Goal: Obtain resource: Obtain resource

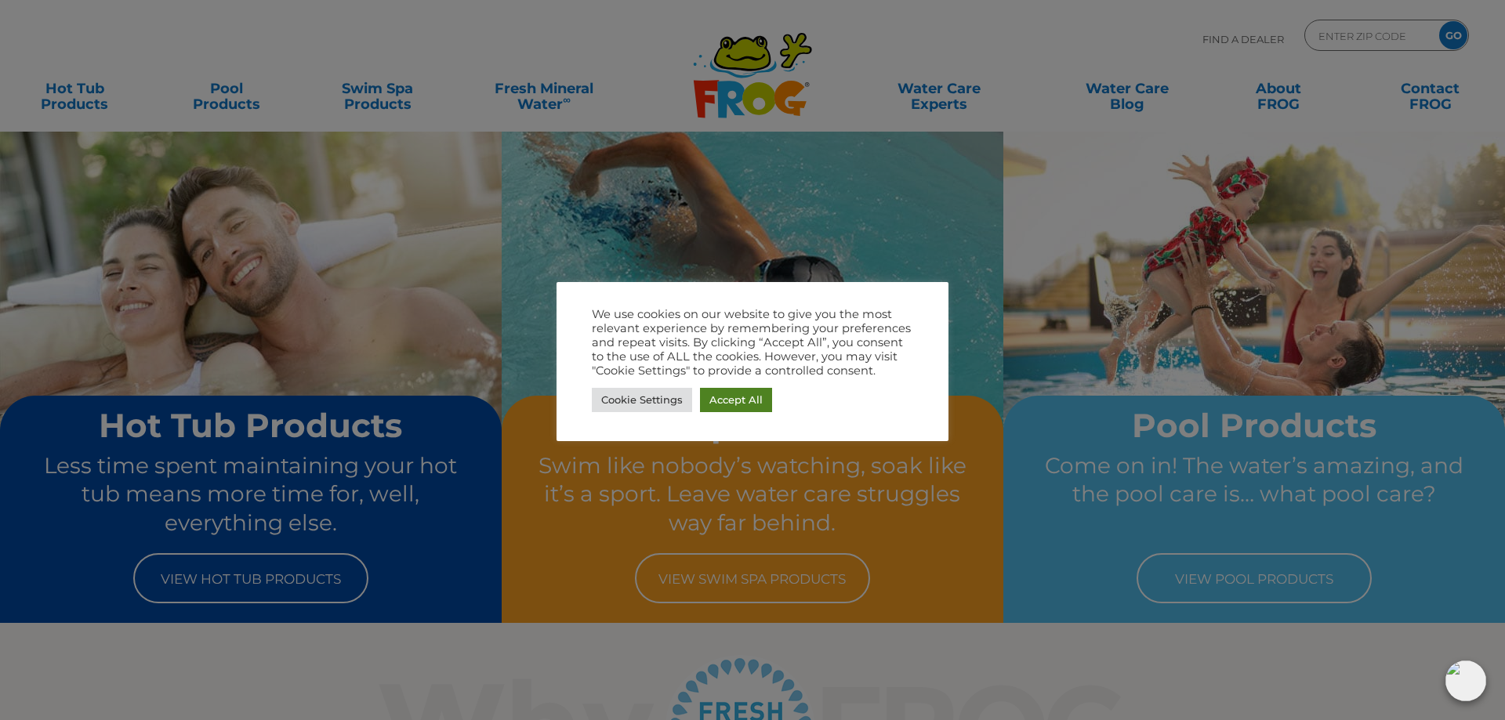
click at [734, 395] on link "Accept All" at bounding box center [736, 400] width 72 height 24
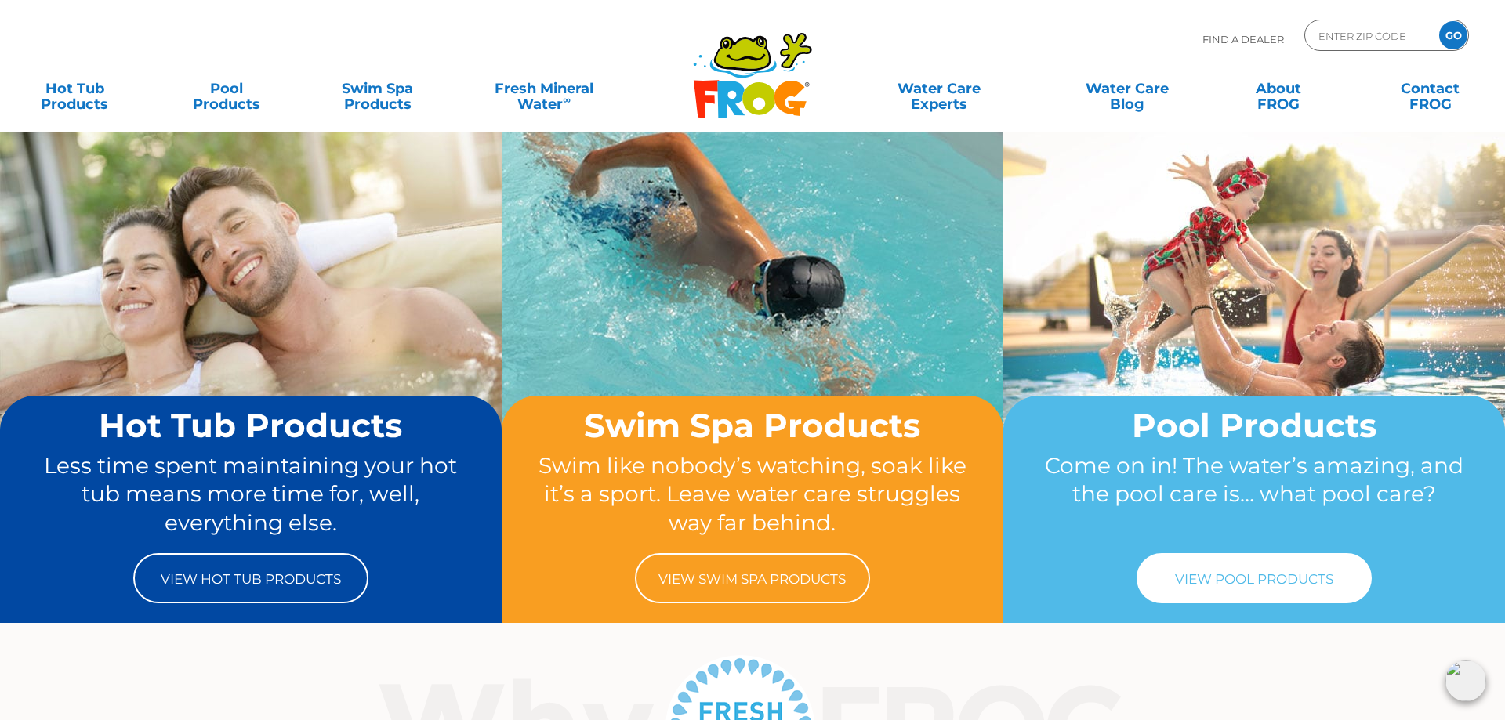
click at [1259, 574] on link "View Pool Products" at bounding box center [1253, 578] width 235 height 50
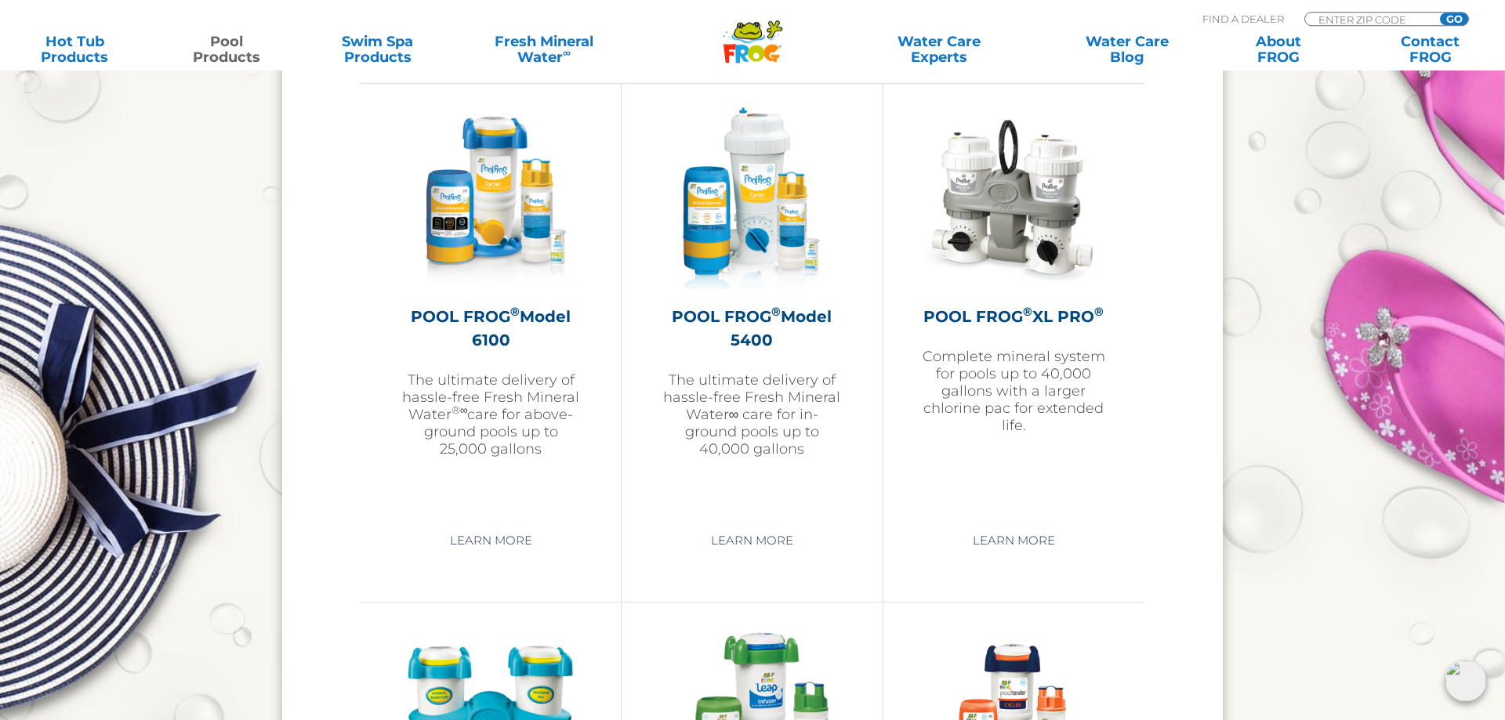
scroll to position [2238, 0]
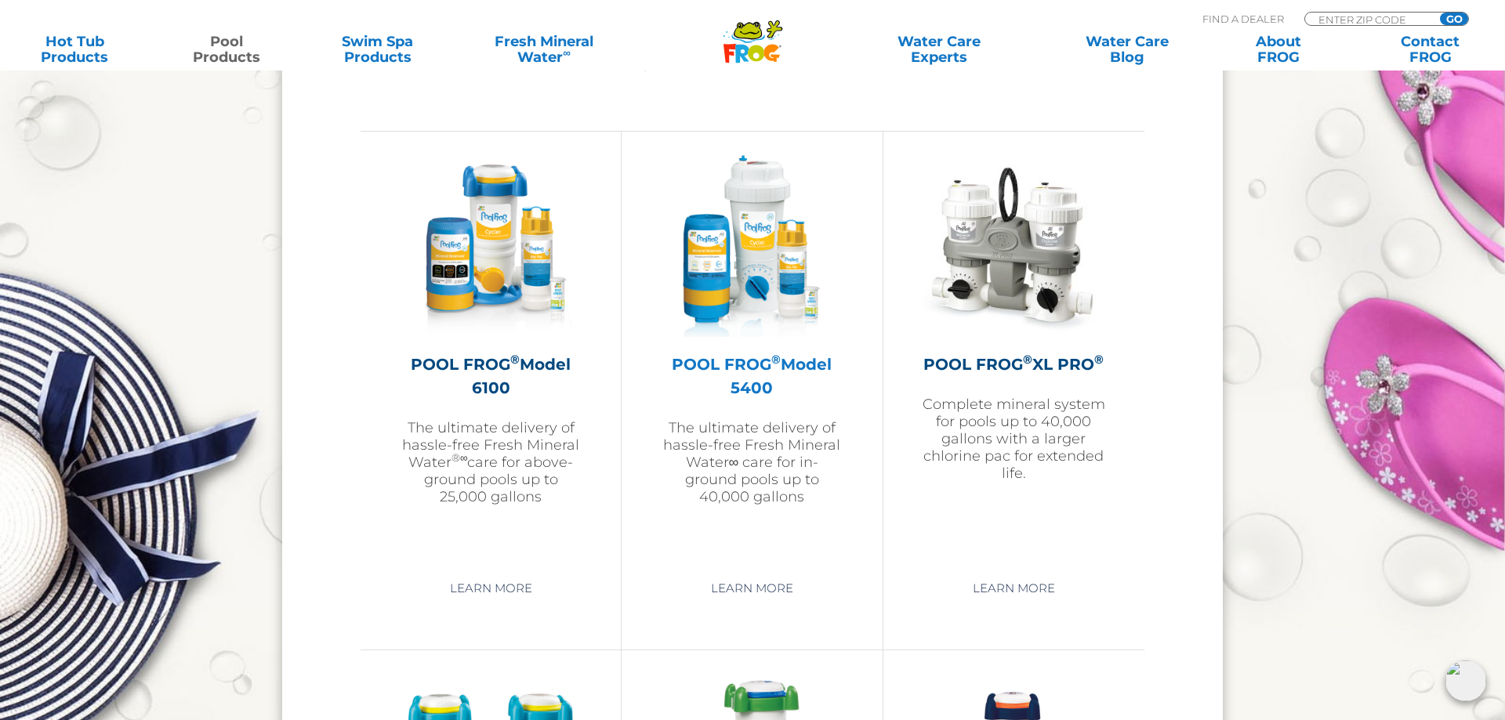
click at [734, 361] on h2 "POOL FROG ® Model 5400" at bounding box center [752, 376] width 182 height 47
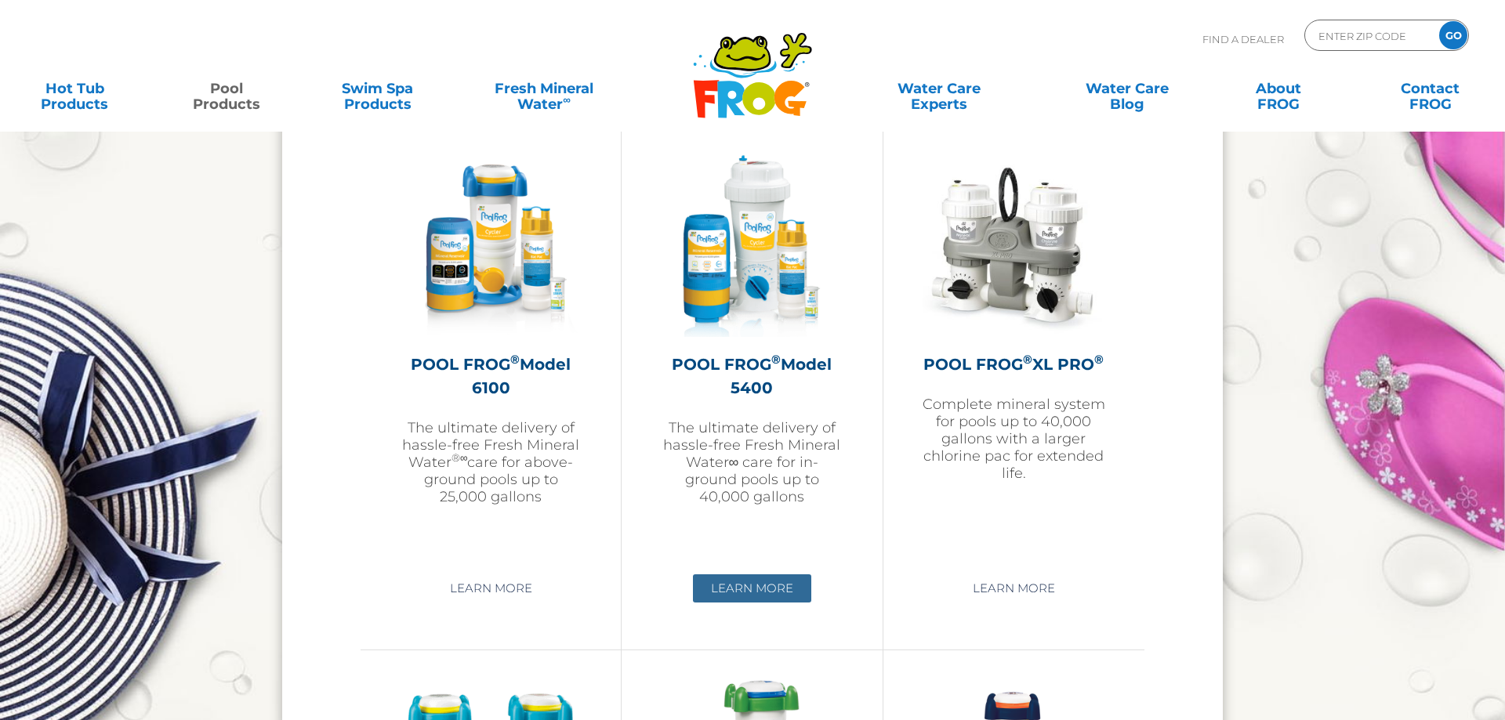
scroll to position [2238, 0]
click at [719, 590] on link "Learn More" at bounding box center [752, 588] width 118 height 28
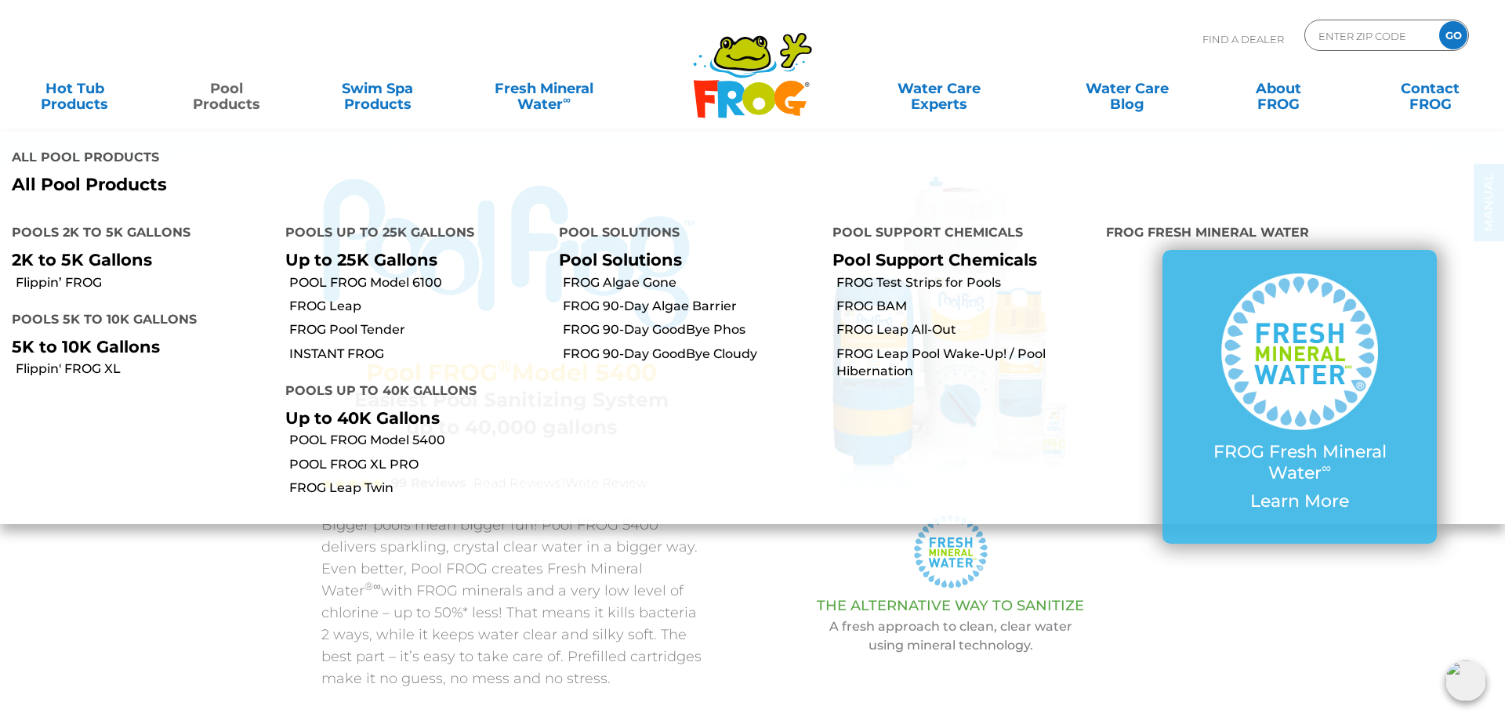
click at [219, 96] on link "Pool Products" at bounding box center [226, 88] width 118 height 31
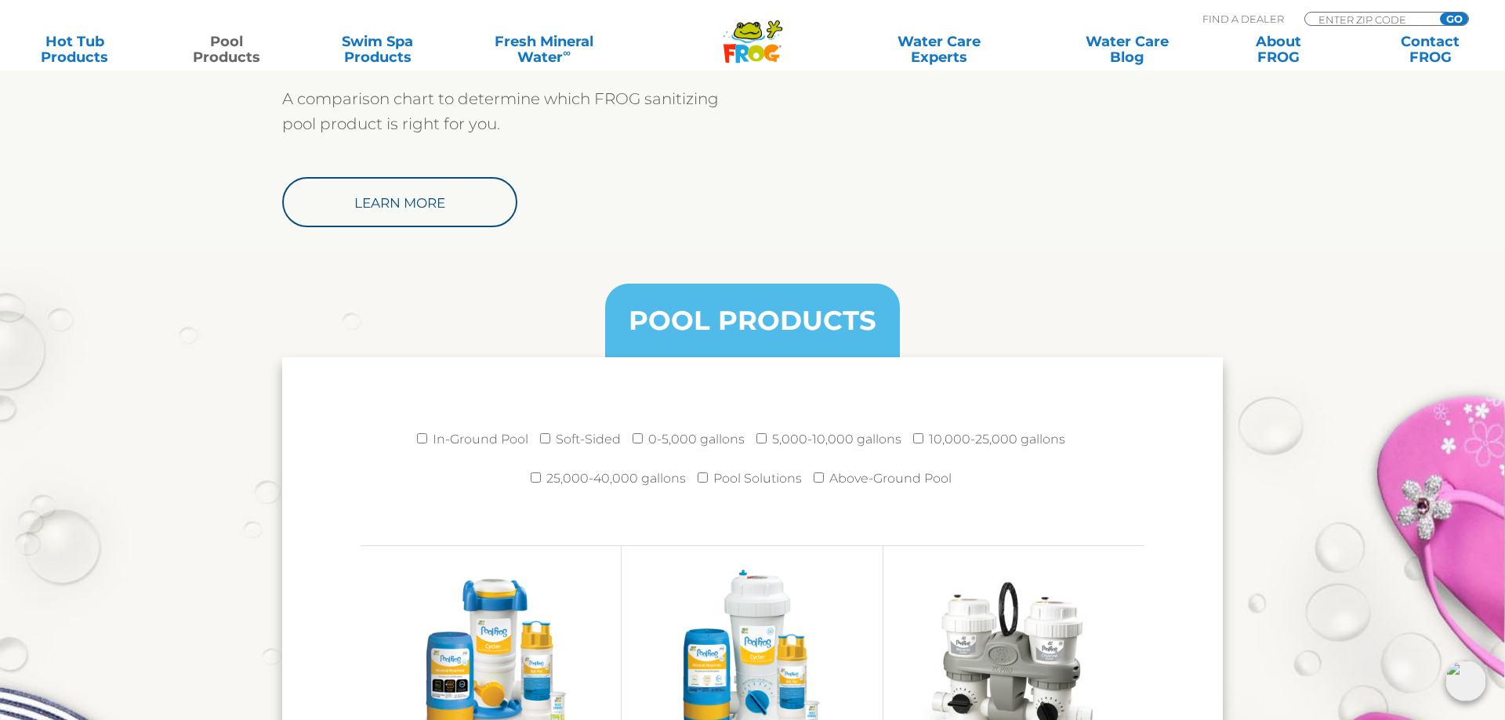
scroll to position [1839, 0]
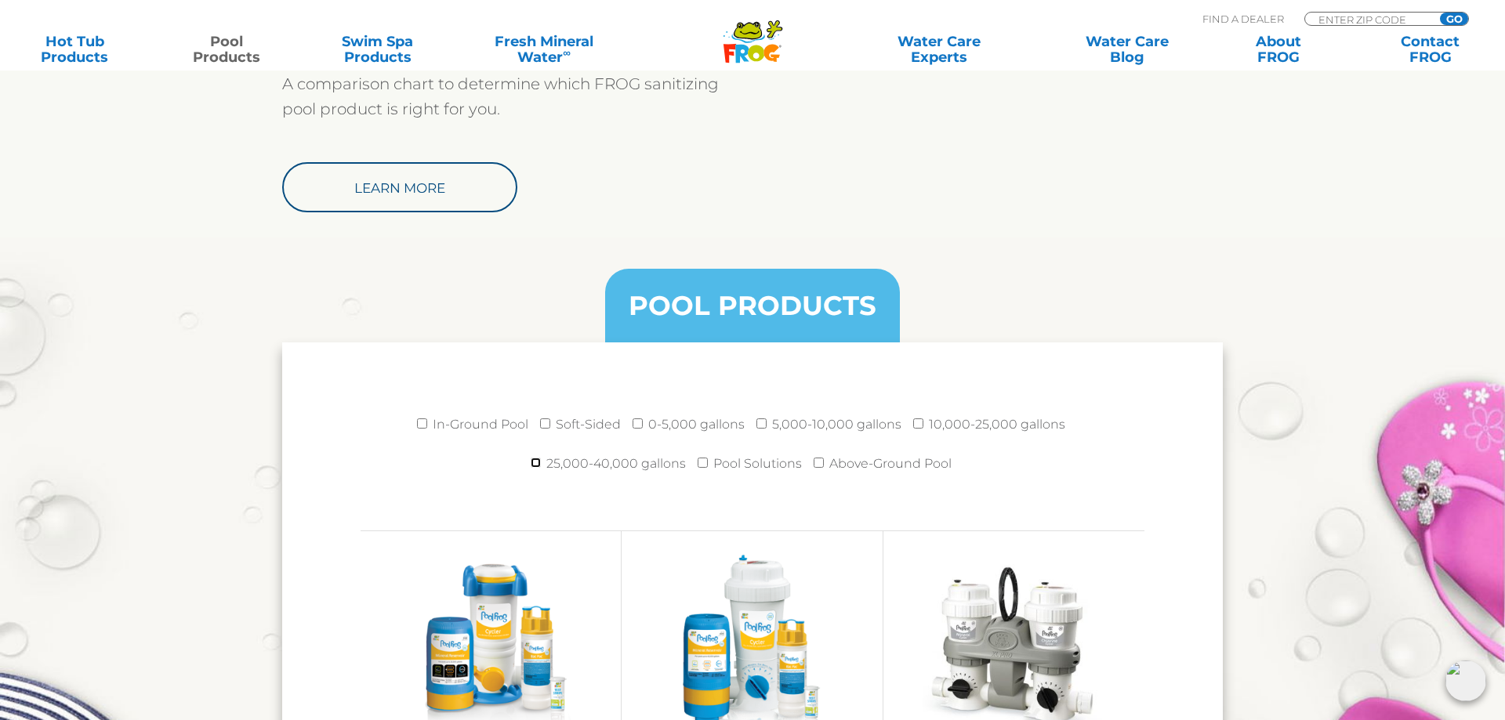
click at [536, 466] on input "25,000-40,000 gallons" at bounding box center [536, 463] width 10 height 10
checkbox input "true"
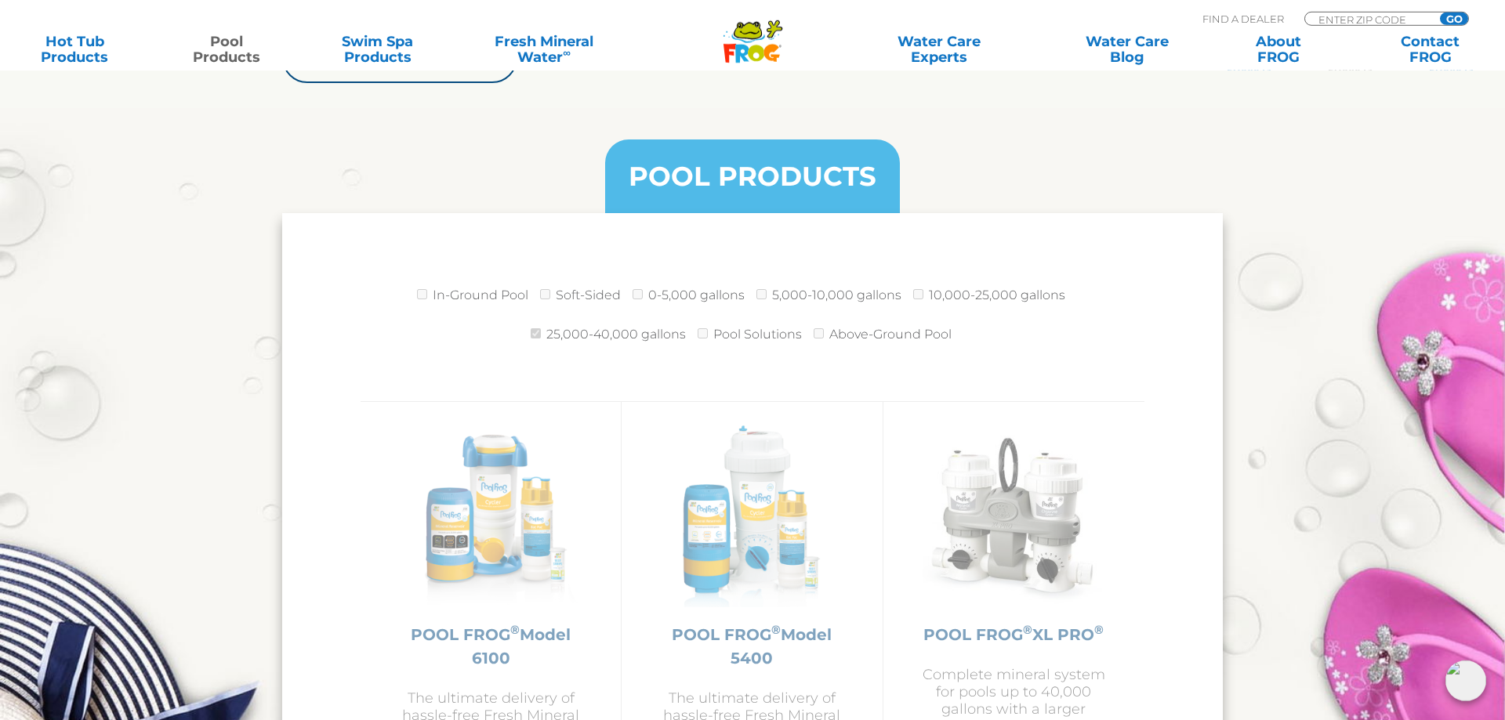
scroll to position [2158, 0]
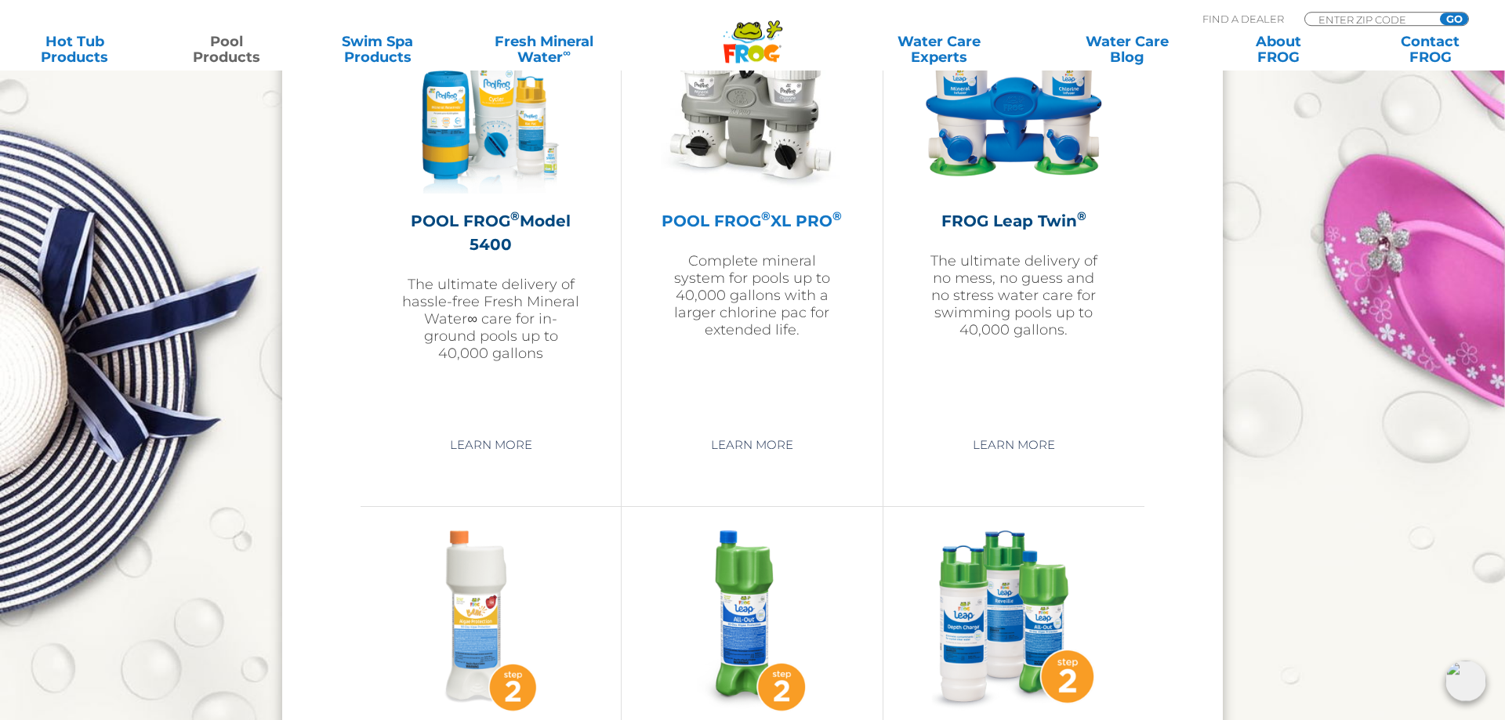
scroll to position [2398, 0]
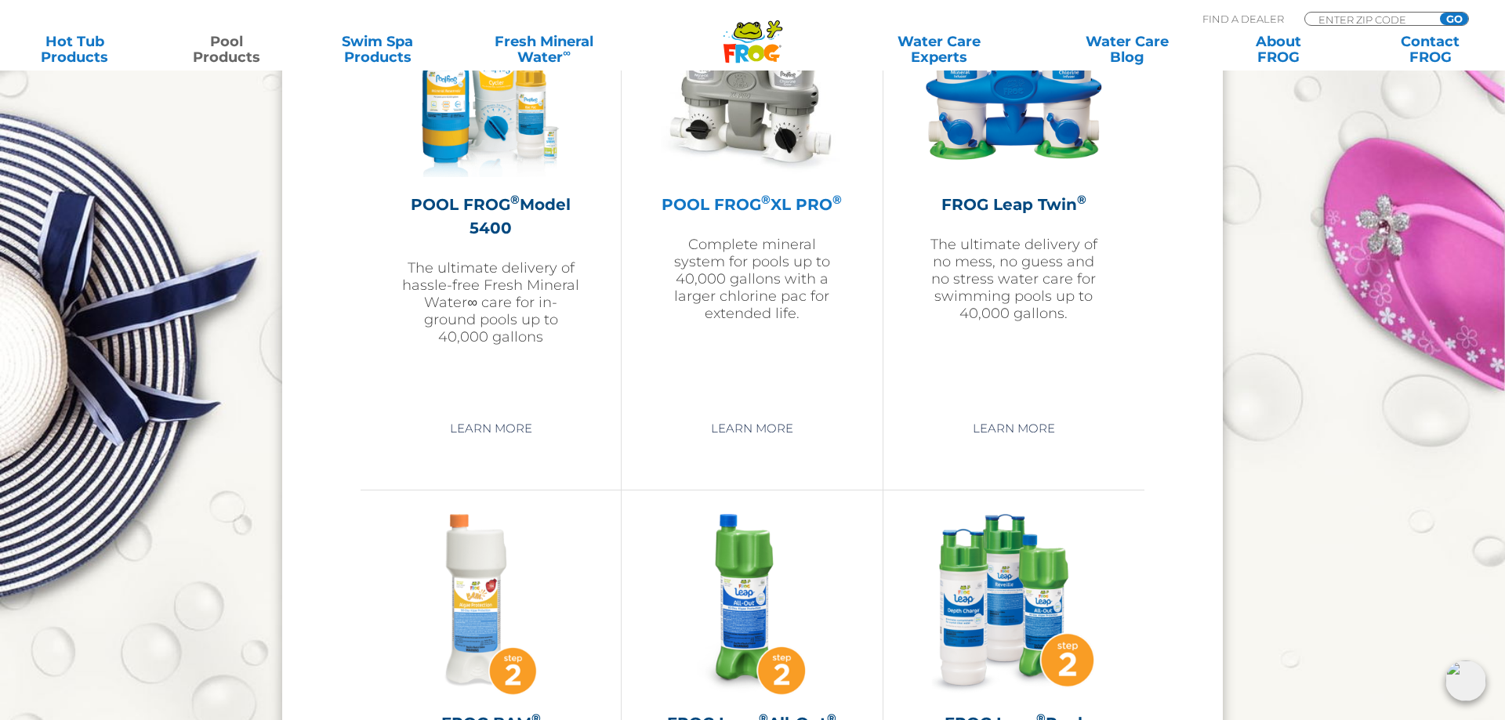
click at [745, 205] on h2 "POOL FROG ® XL PRO ®" at bounding box center [752, 205] width 182 height 24
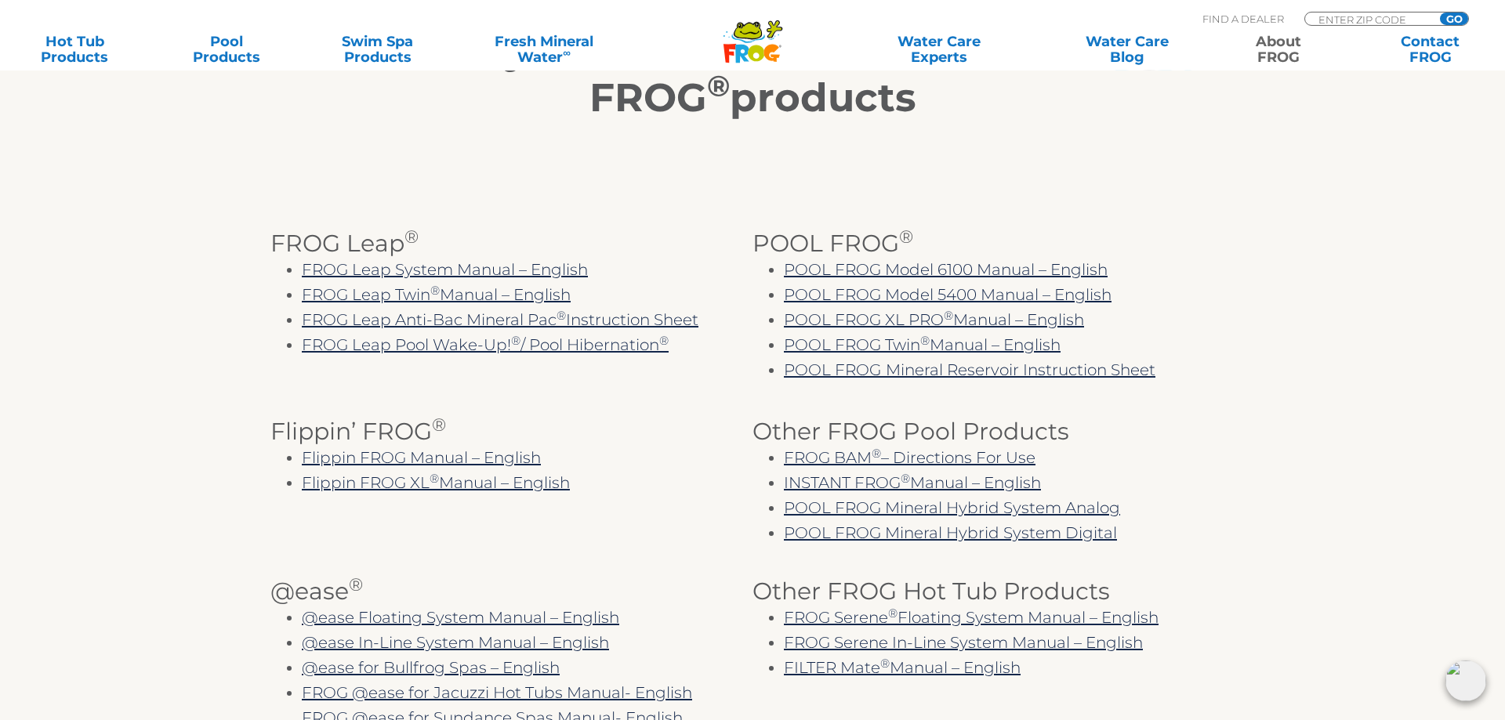
scroll to position [320, 0]
click at [237, 56] on link "Pool Products" at bounding box center [226, 49] width 118 height 31
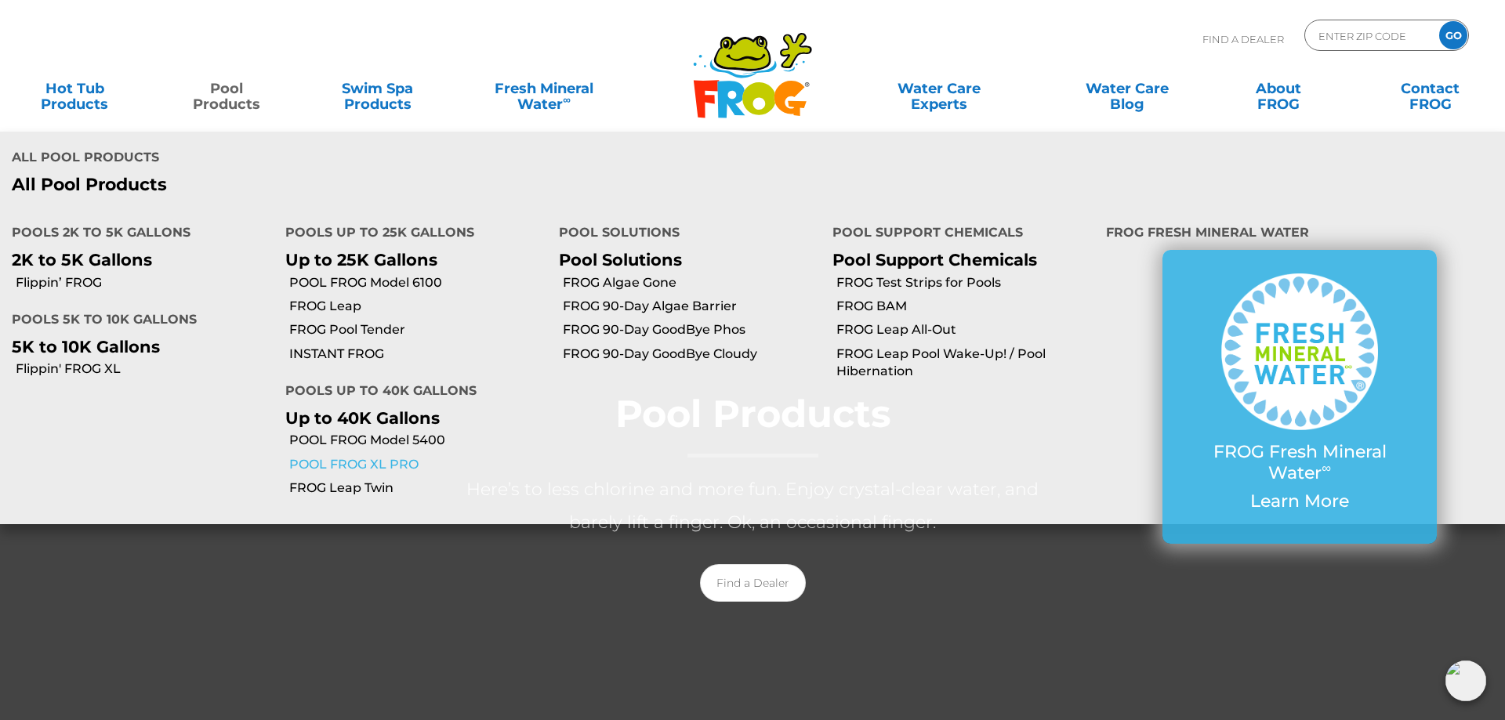
click at [386, 456] on link "POOL FROG XL PRO" at bounding box center [418, 464] width 258 height 17
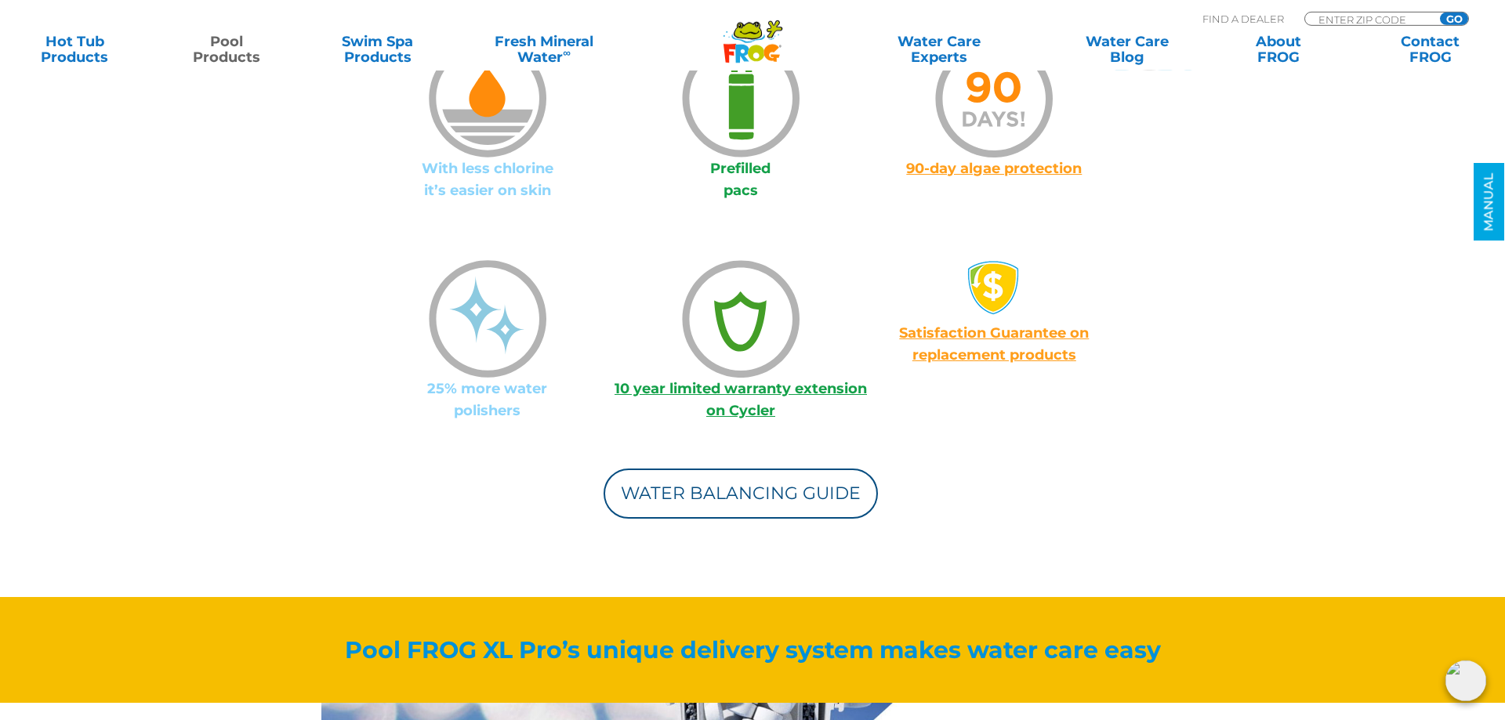
scroll to position [1519, 0]
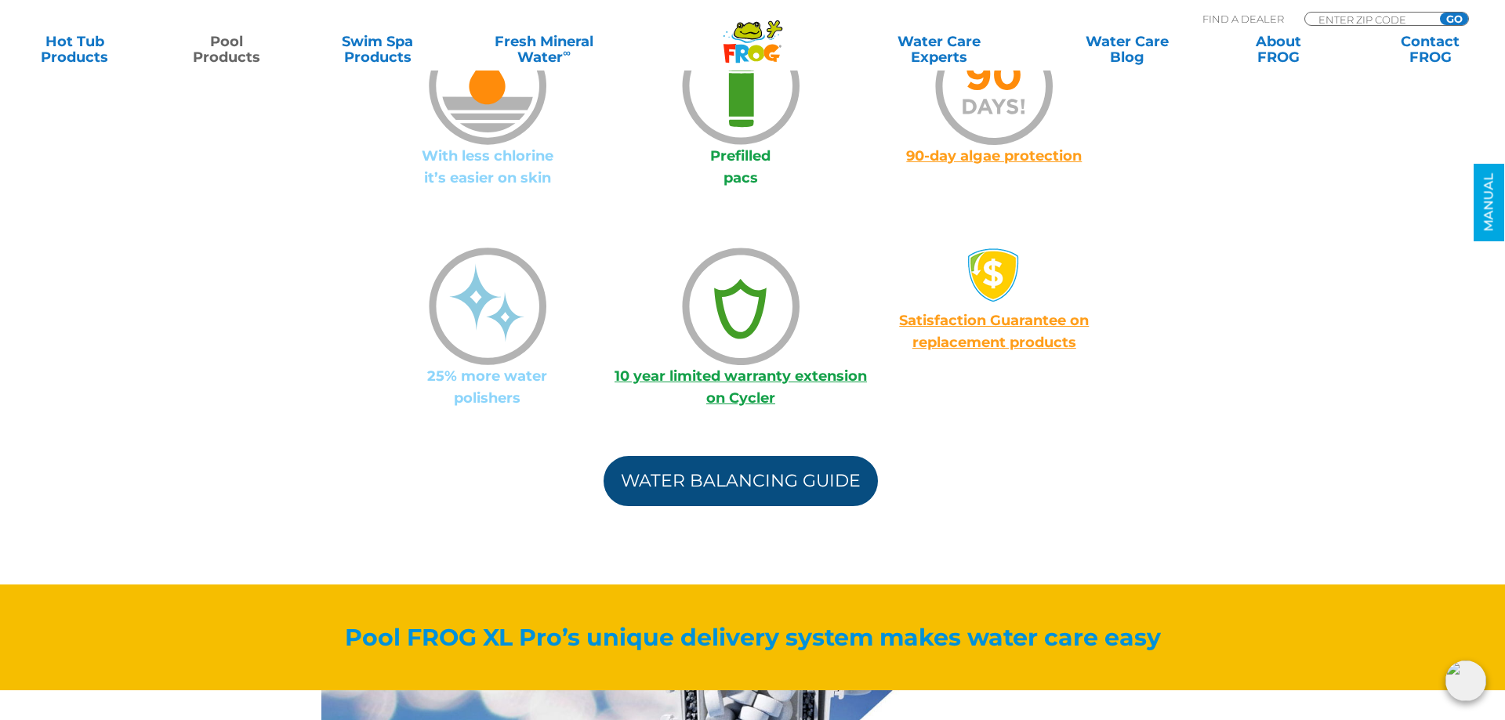
click at [745, 480] on link "Water Balancing Guide" at bounding box center [740, 481] width 274 height 50
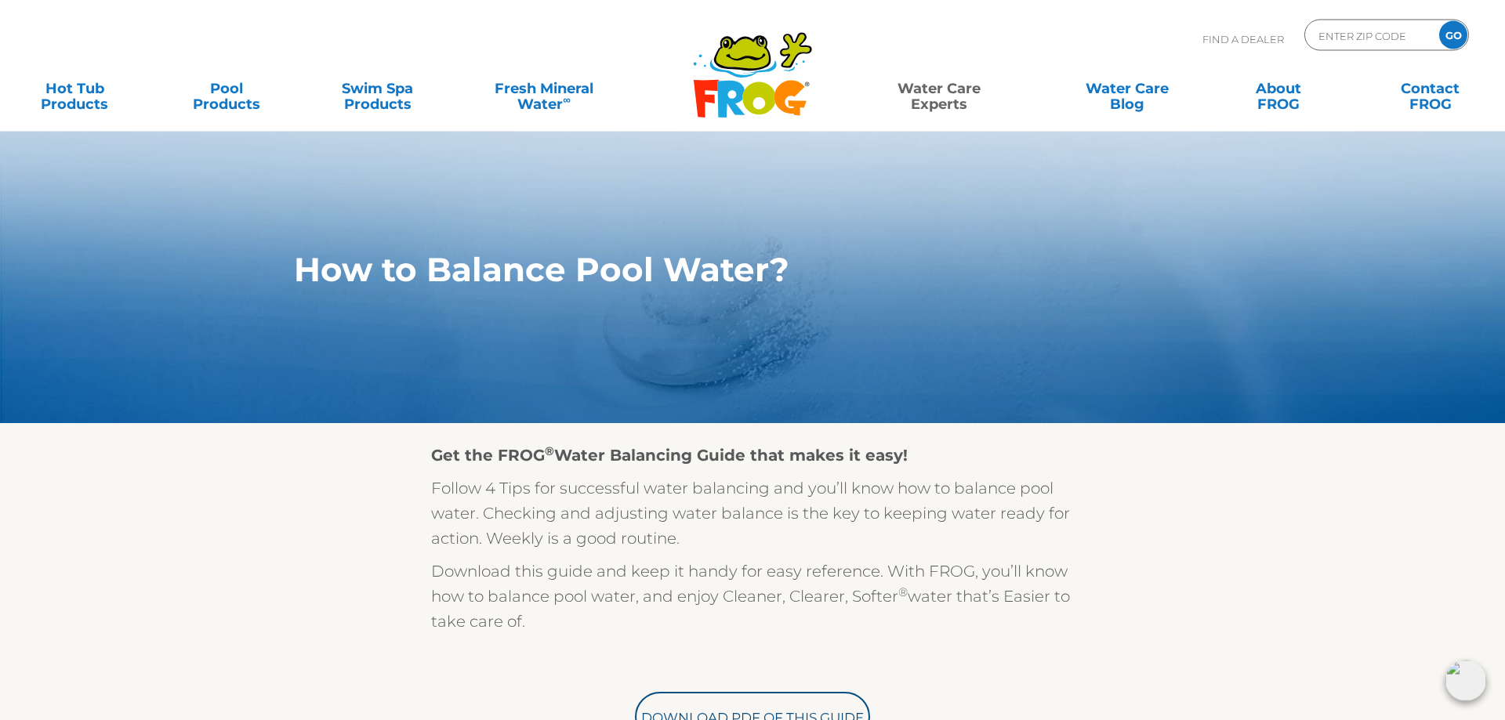
scroll to position [320, 0]
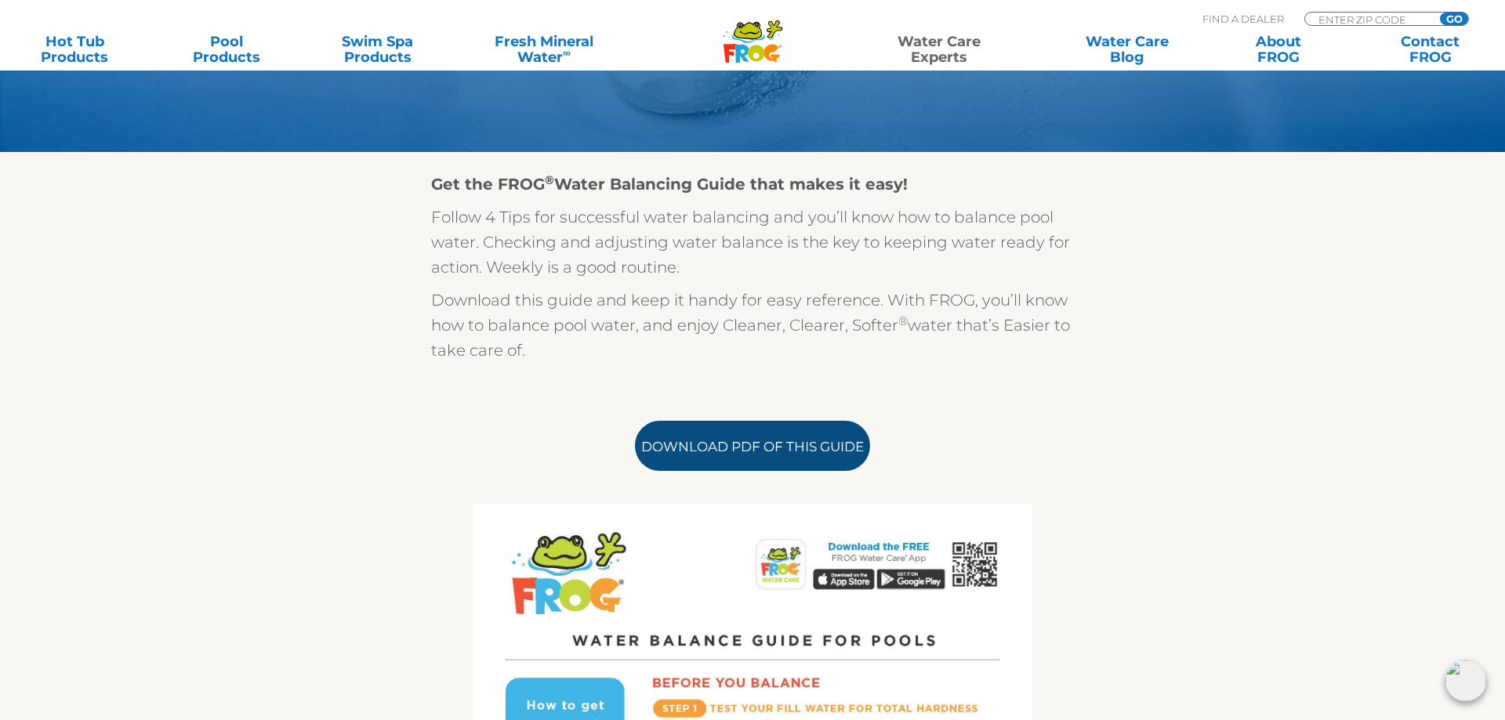
click at [763, 443] on link "Download PDF of this Guide" at bounding box center [752, 446] width 235 height 50
